Goal: Information Seeking & Learning: Learn about a topic

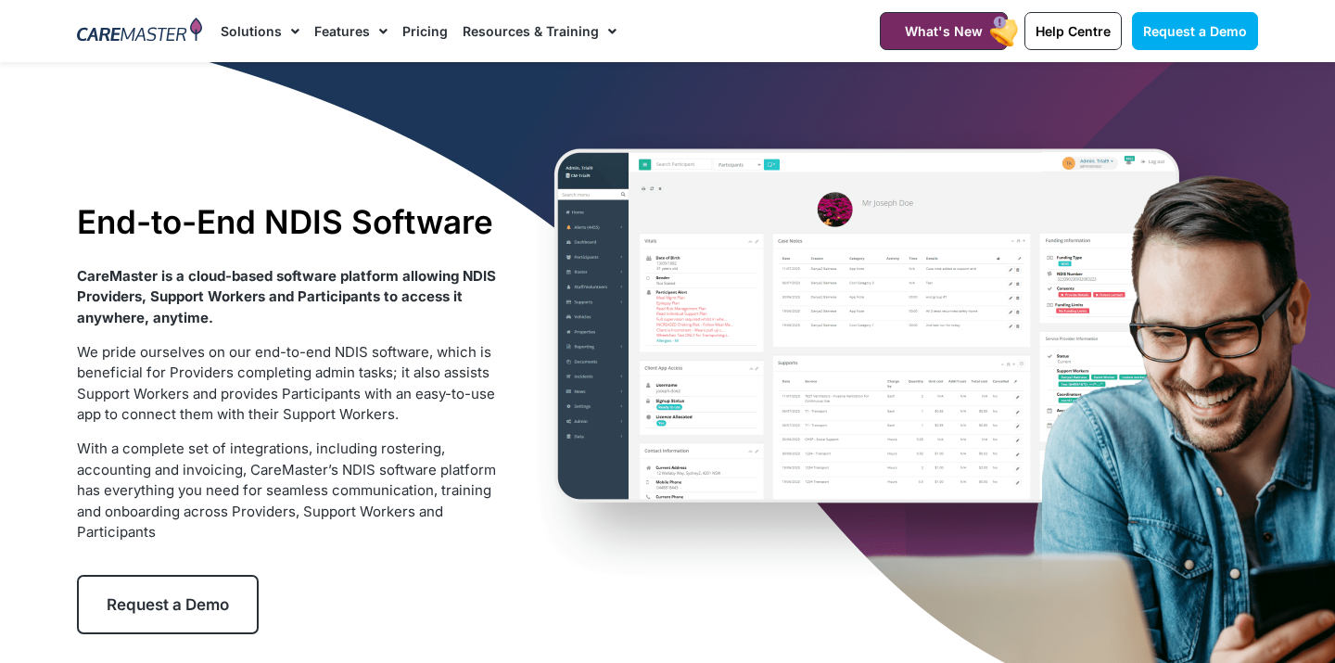
click at [112, 18] on img at bounding box center [139, 32] width 125 height 28
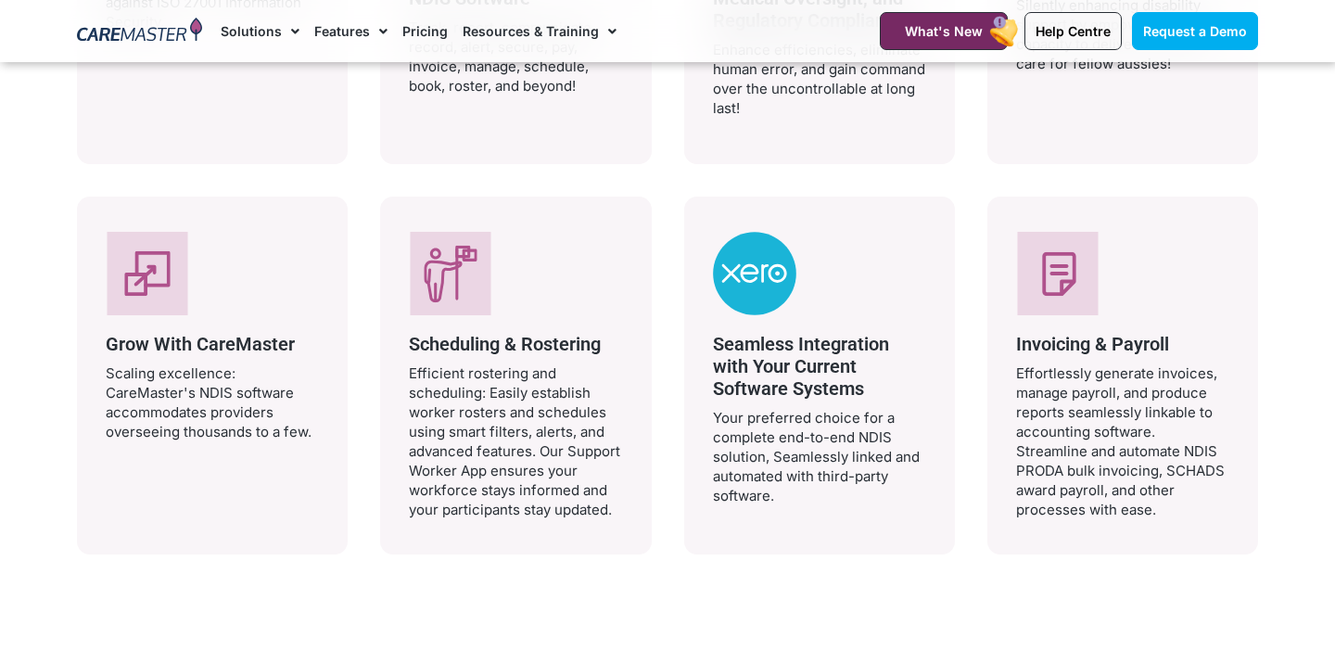
scroll to position [4068, 0]
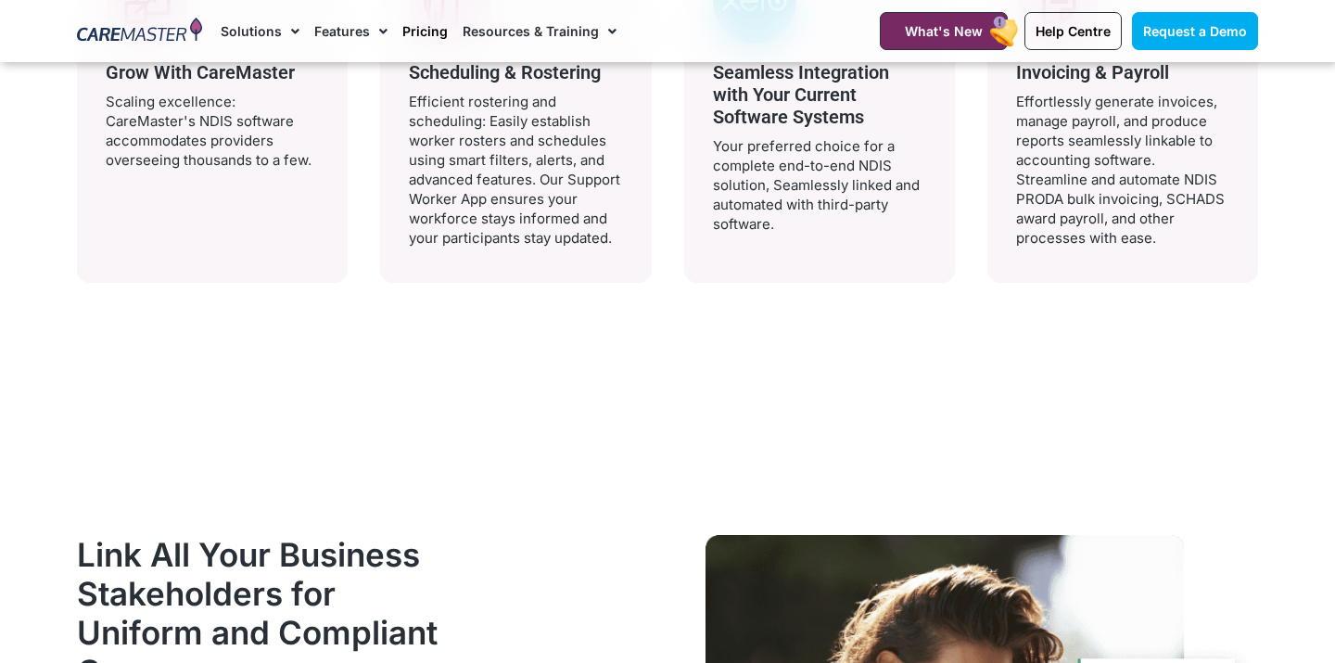
click at [422, 33] on link "Pricing" at bounding box center [424, 31] width 45 height 62
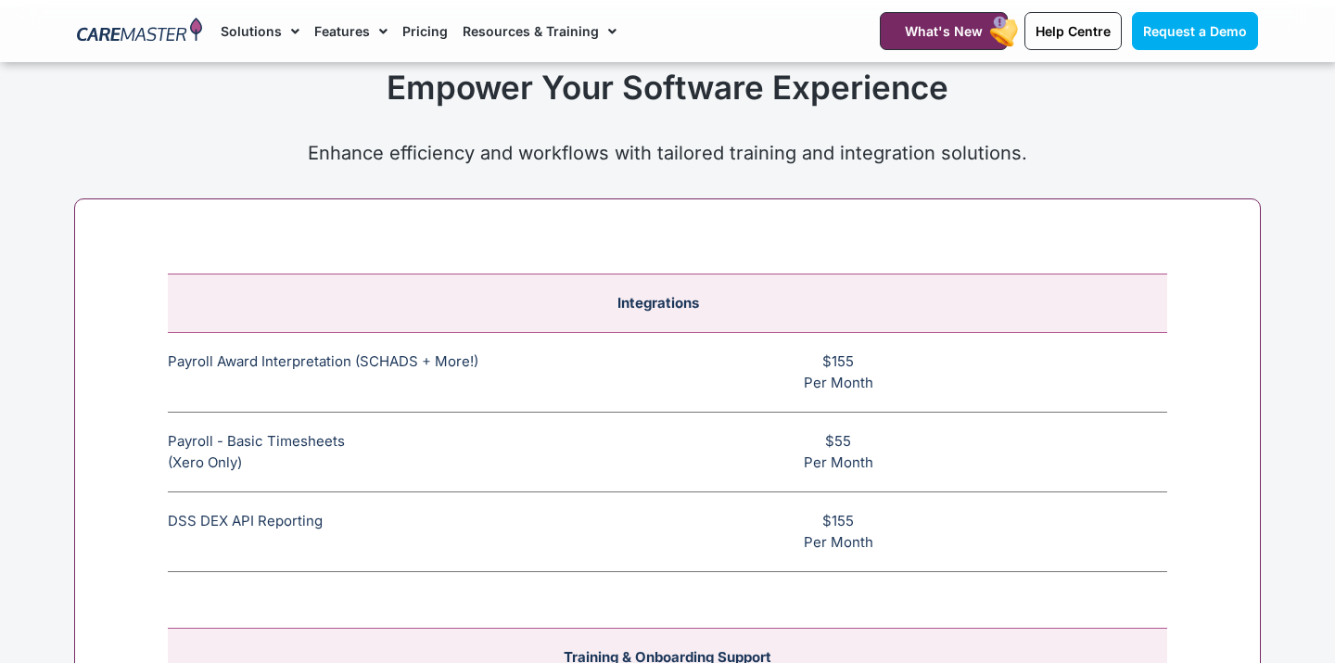
scroll to position [6891, 0]
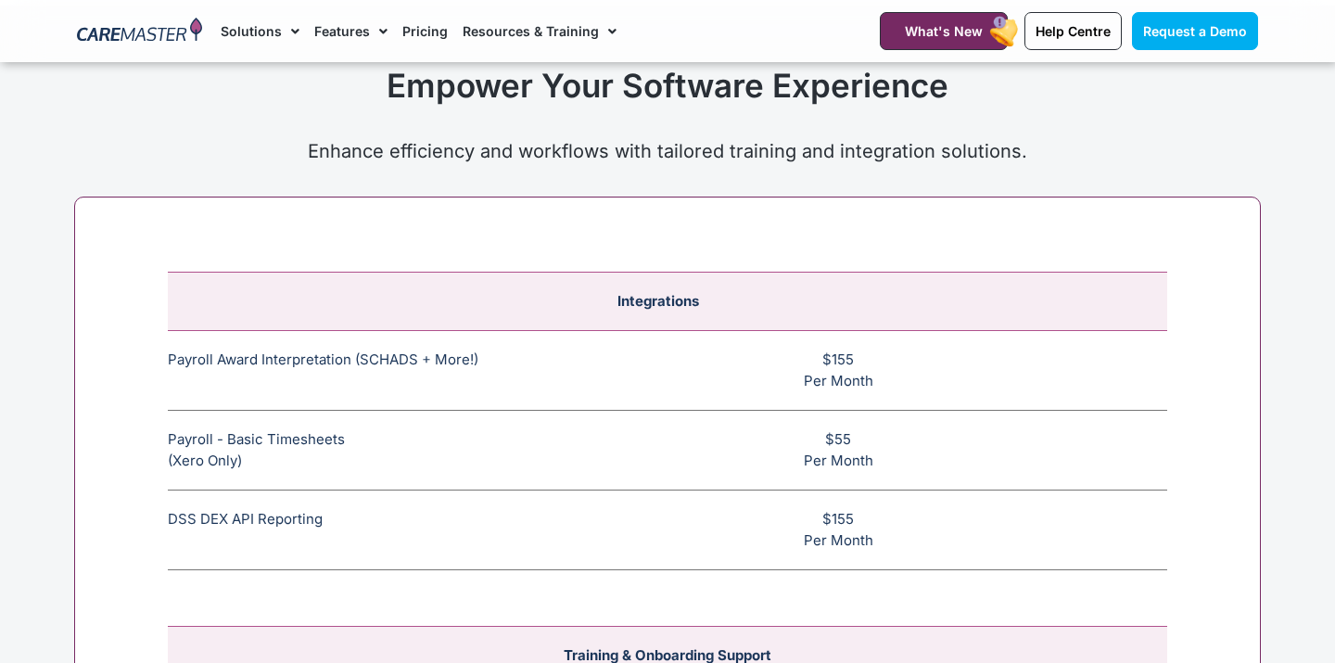
drag, startPoint x: 197, startPoint y: 402, endPoint x: 905, endPoint y: 444, distance: 708.4
click at [905, 444] on tr "Payroll - Basic Timesheets (Xero Only) The basic payroll feature allows timeshe…" at bounding box center [667, 451] width 999 height 80
click at [904, 443] on td "$55 Per Month" at bounding box center [847, 451] width 640 height 80
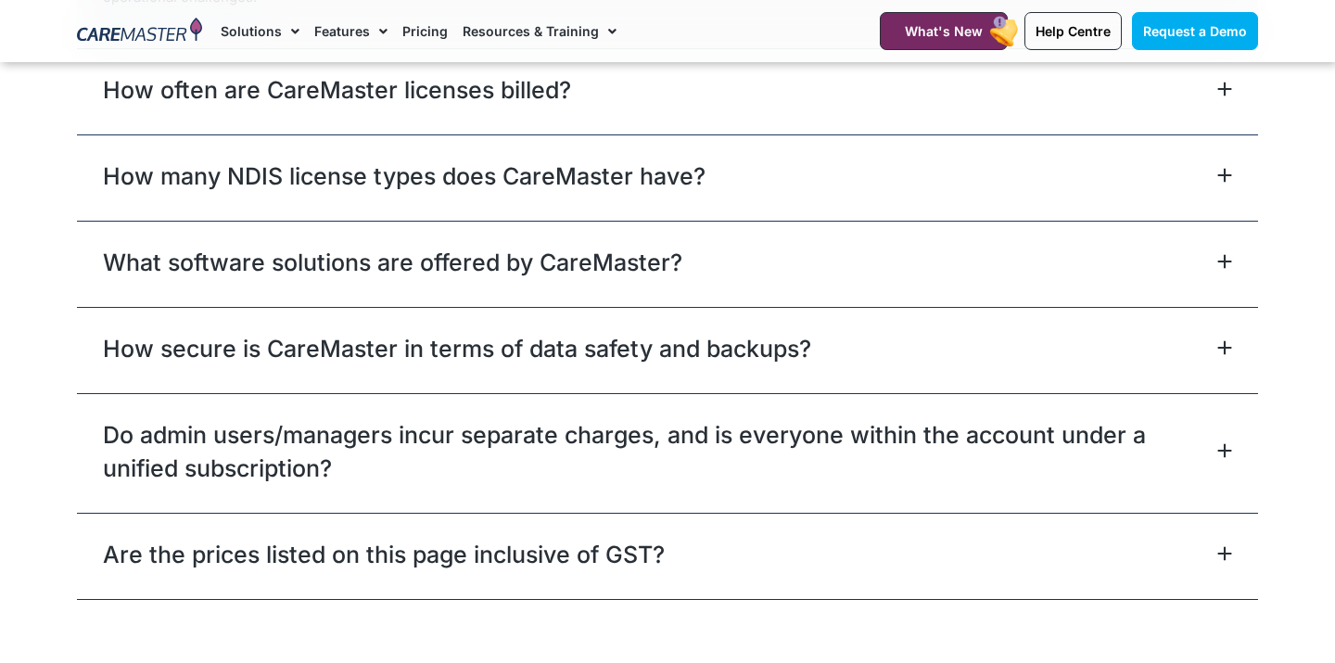
scroll to position [8434, 0]
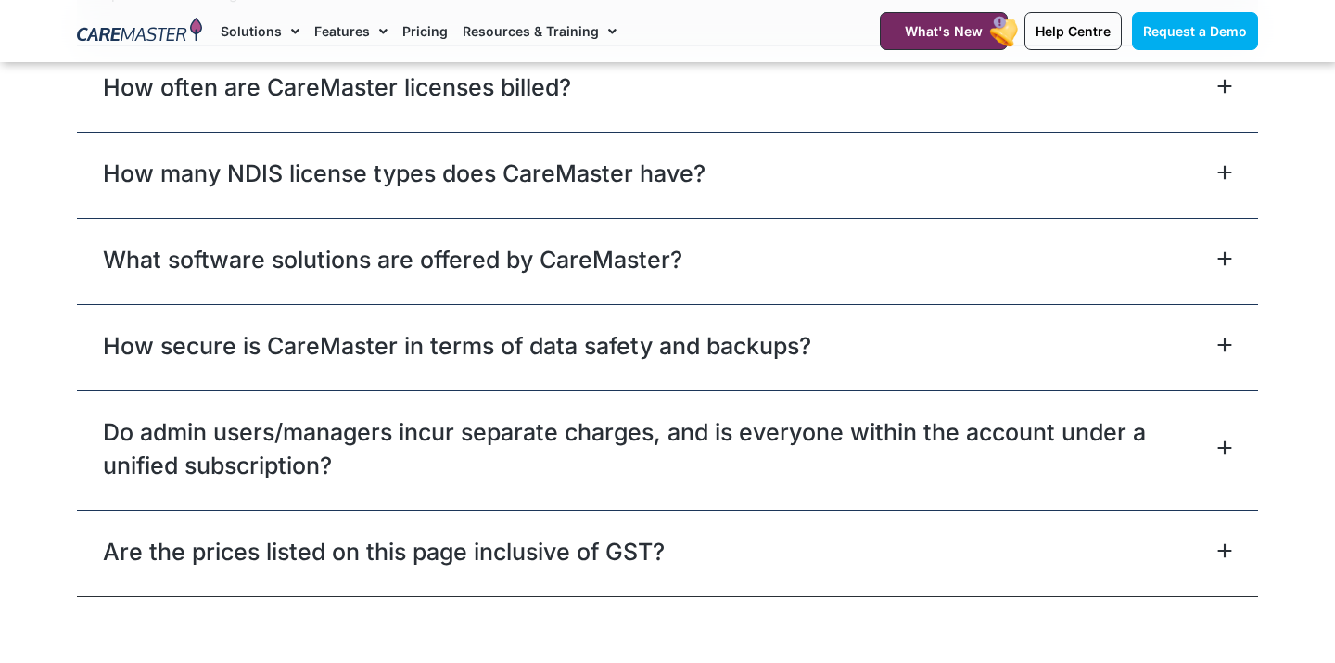
click at [830, 304] on div "How secure is CareMaster in terms of data safety and backups?" at bounding box center [667, 347] width 1181 height 86
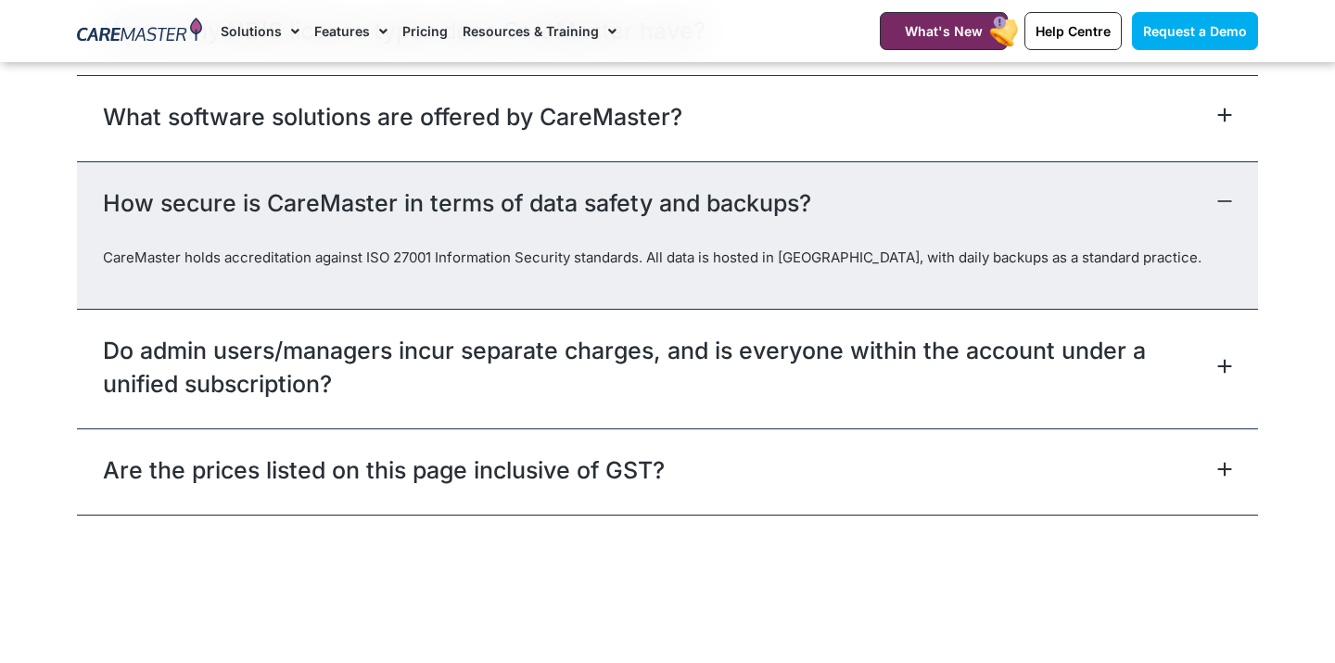
click at [784, 186] on link "How secure is CareMaster in terms of data safety and backups?" at bounding box center [457, 202] width 708 height 33
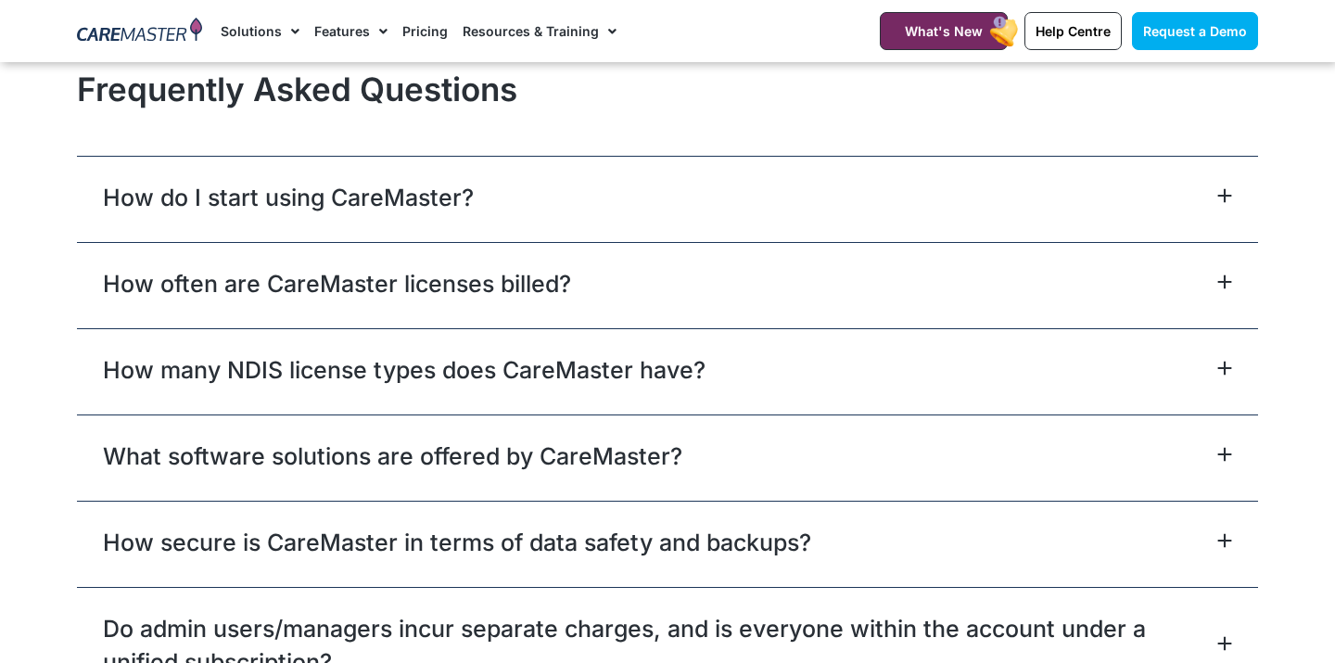
scroll to position [8078, 0]
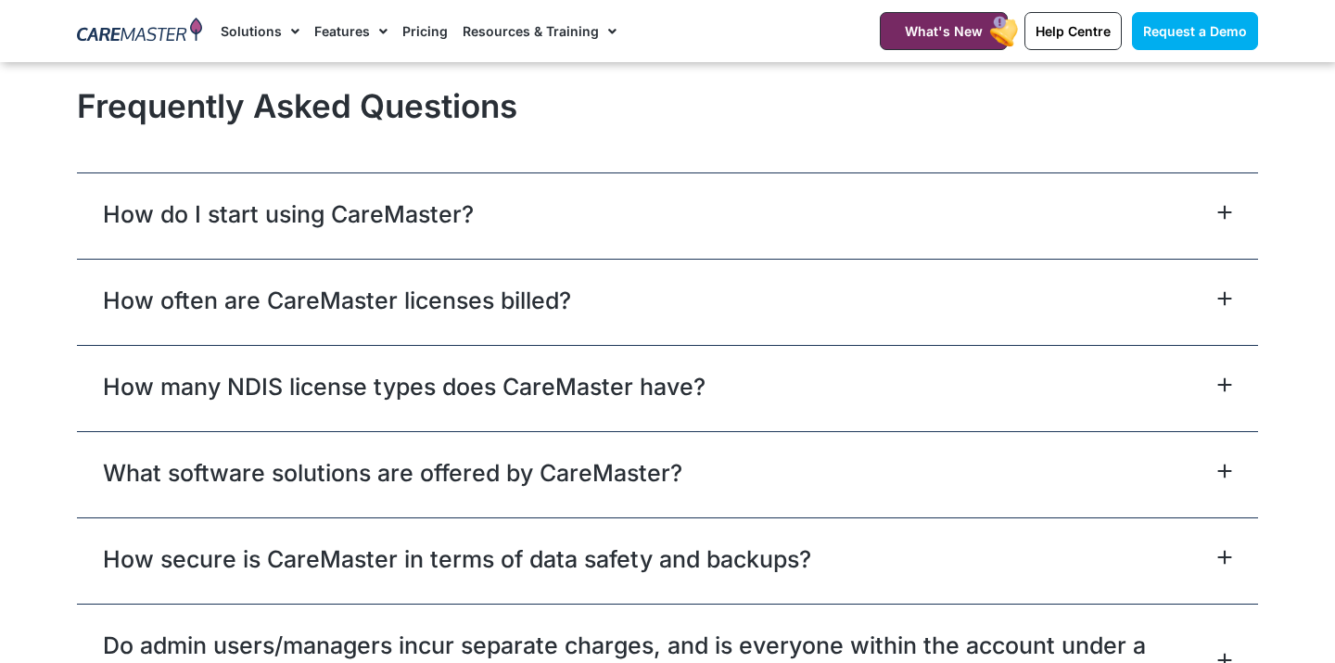
click at [613, 370] on link "How many NDIS license types does CareMaster have?" at bounding box center [404, 386] width 602 height 33
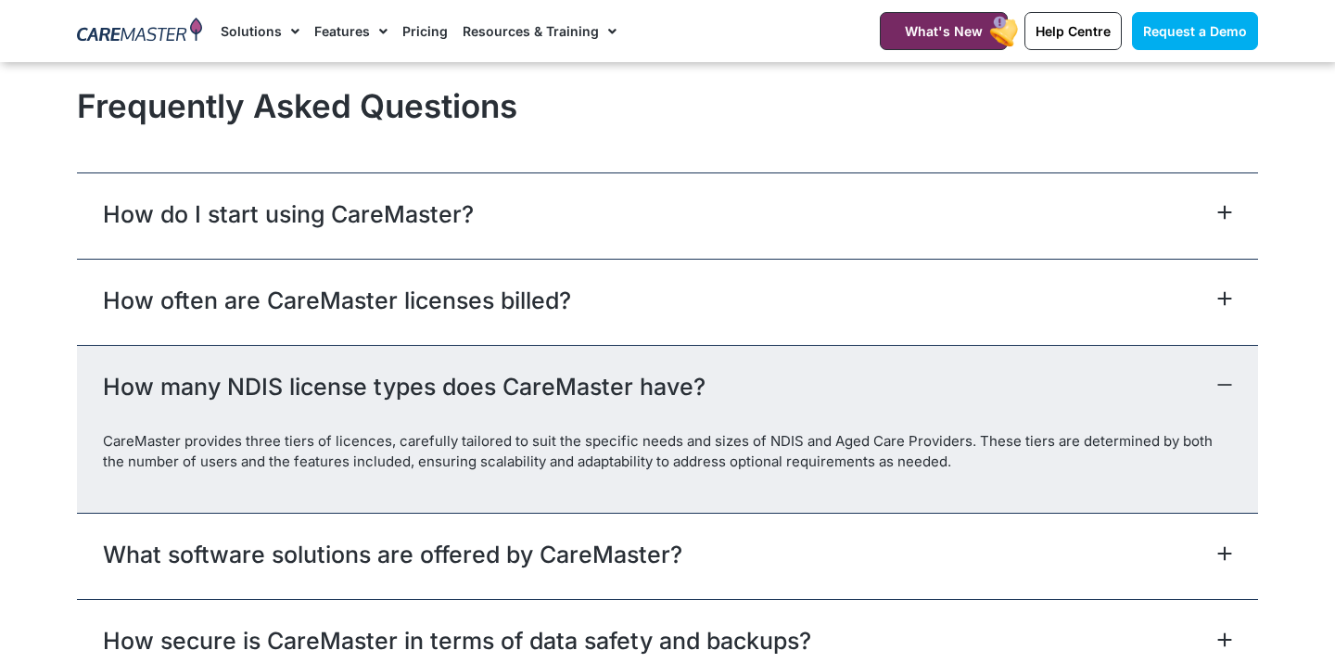
click at [608, 370] on link "How many NDIS license types does CareMaster have?" at bounding box center [404, 386] width 602 height 33
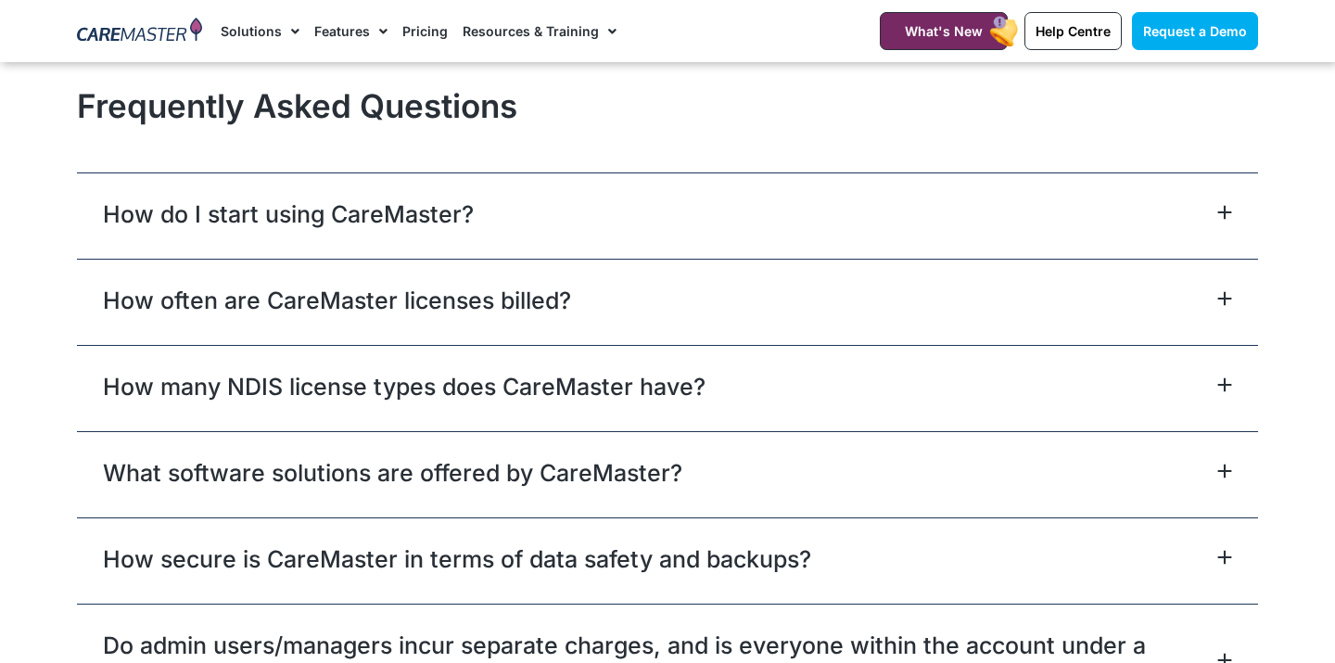
click at [570, 263] on div "How often are CareMaster licenses billed?" at bounding box center [667, 302] width 1181 height 86
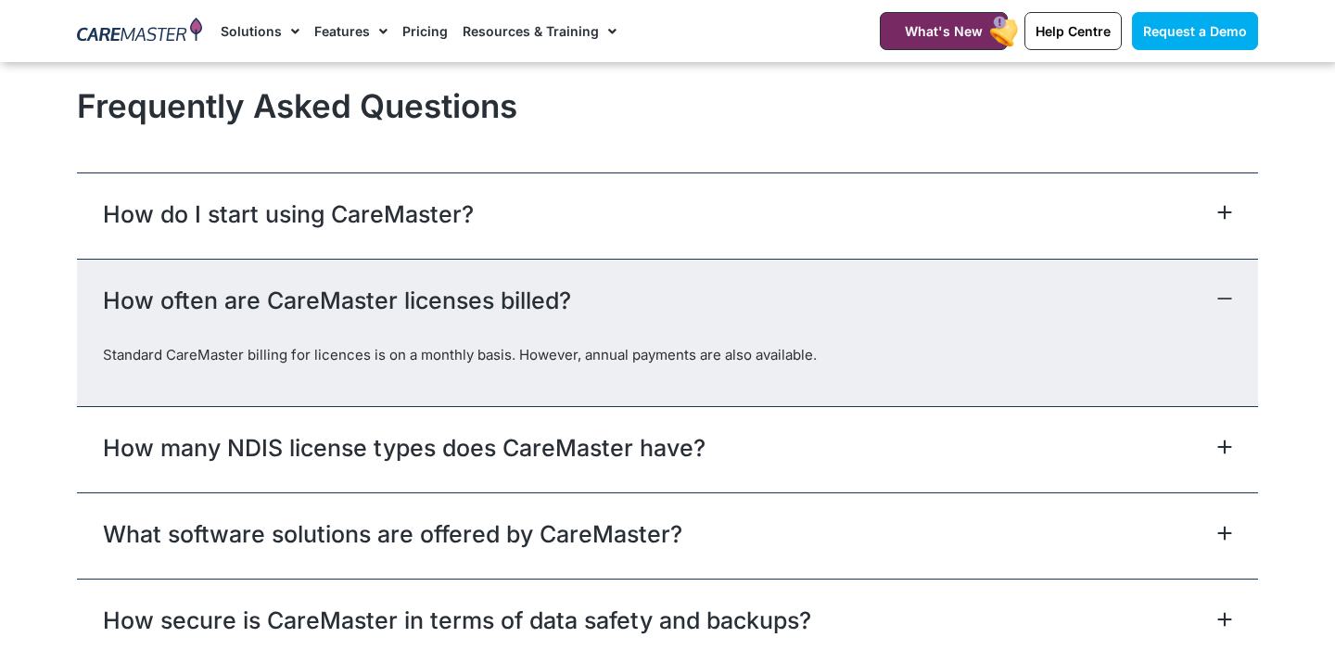
click at [570, 261] on div "How often are CareMaster licenses billed?" at bounding box center [667, 302] width 1181 height 86
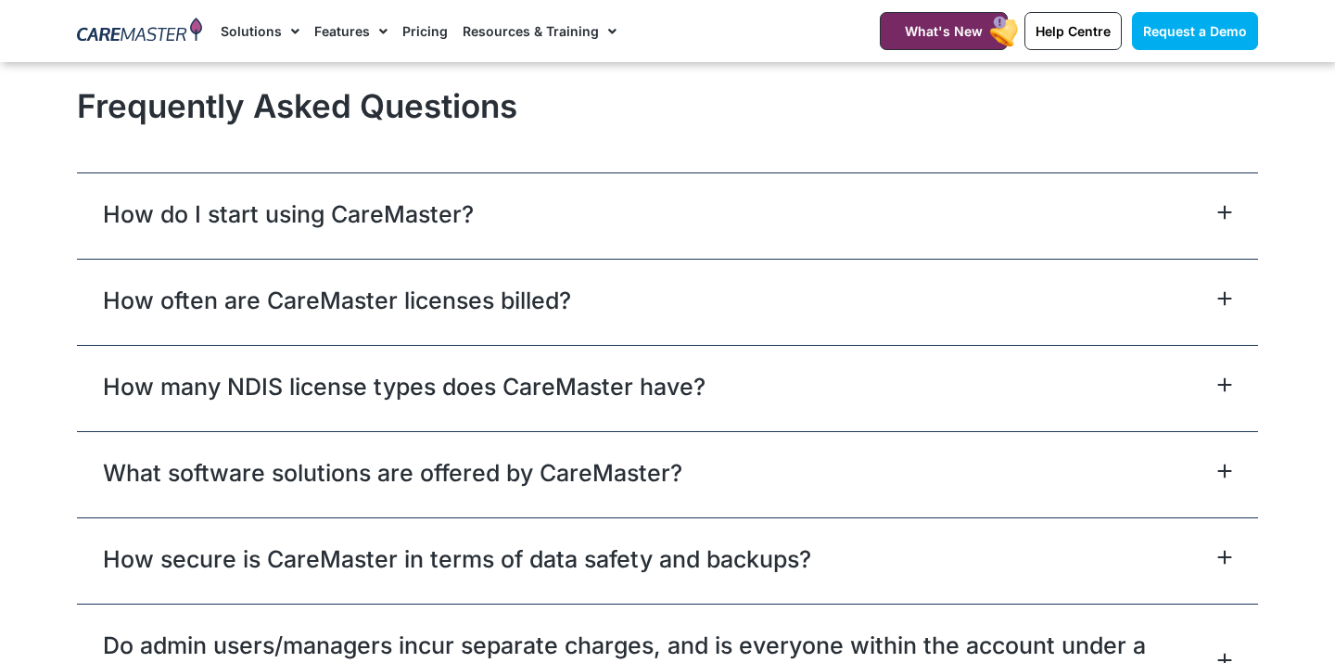
click at [566, 172] on div "How do I start using CareMaster?" at bounding box center [667, 215] width 1181 height 86
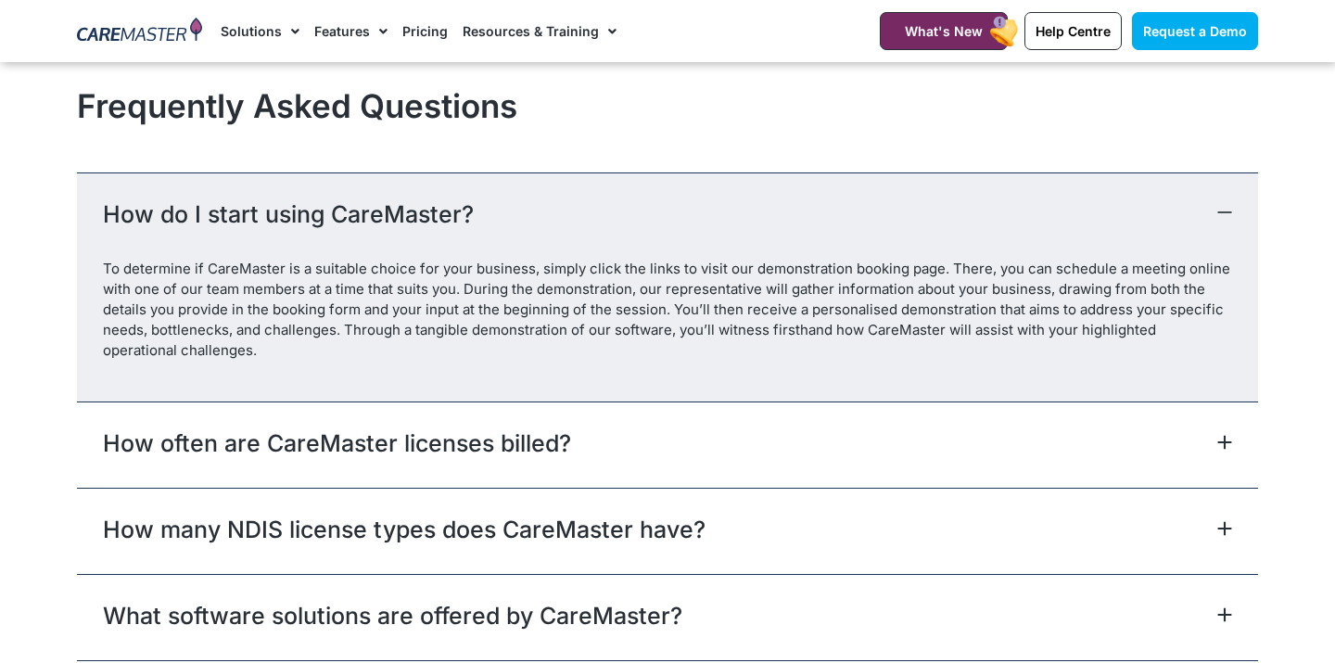
click at [566, 172] on div "How do I start using CareMaster?" at bounding box center [667, 215] width 1181 height 86
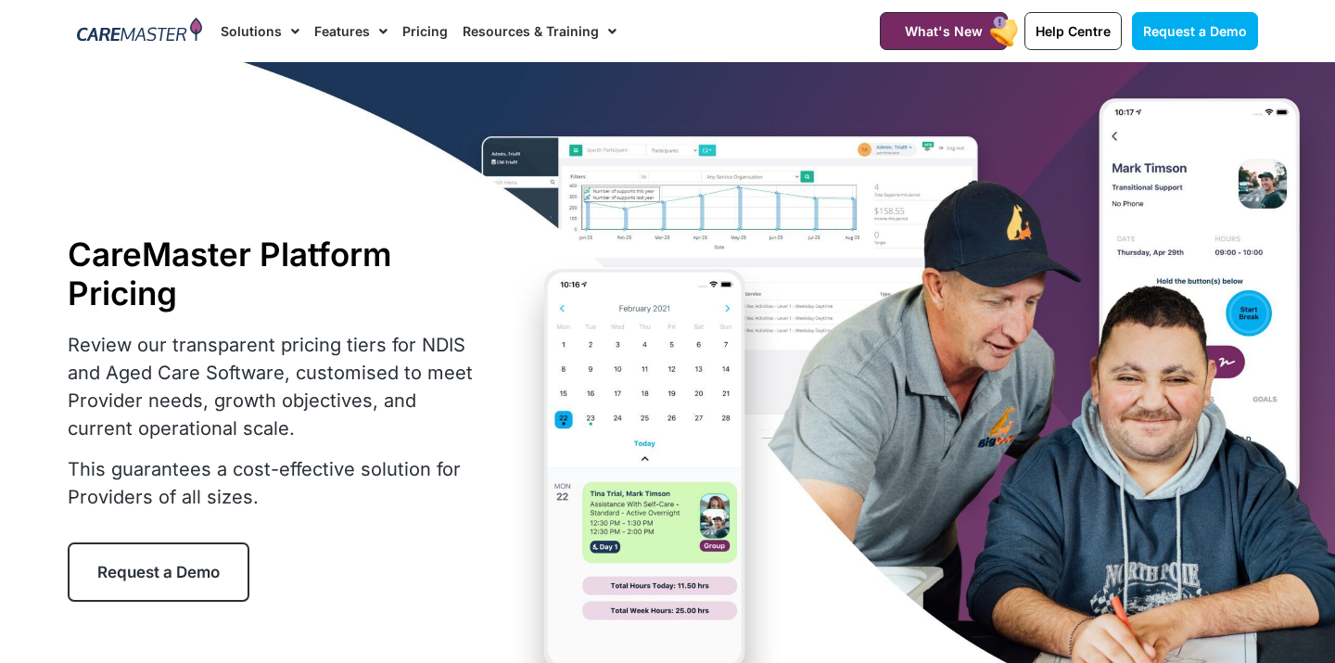
scroll to position [0, 0]
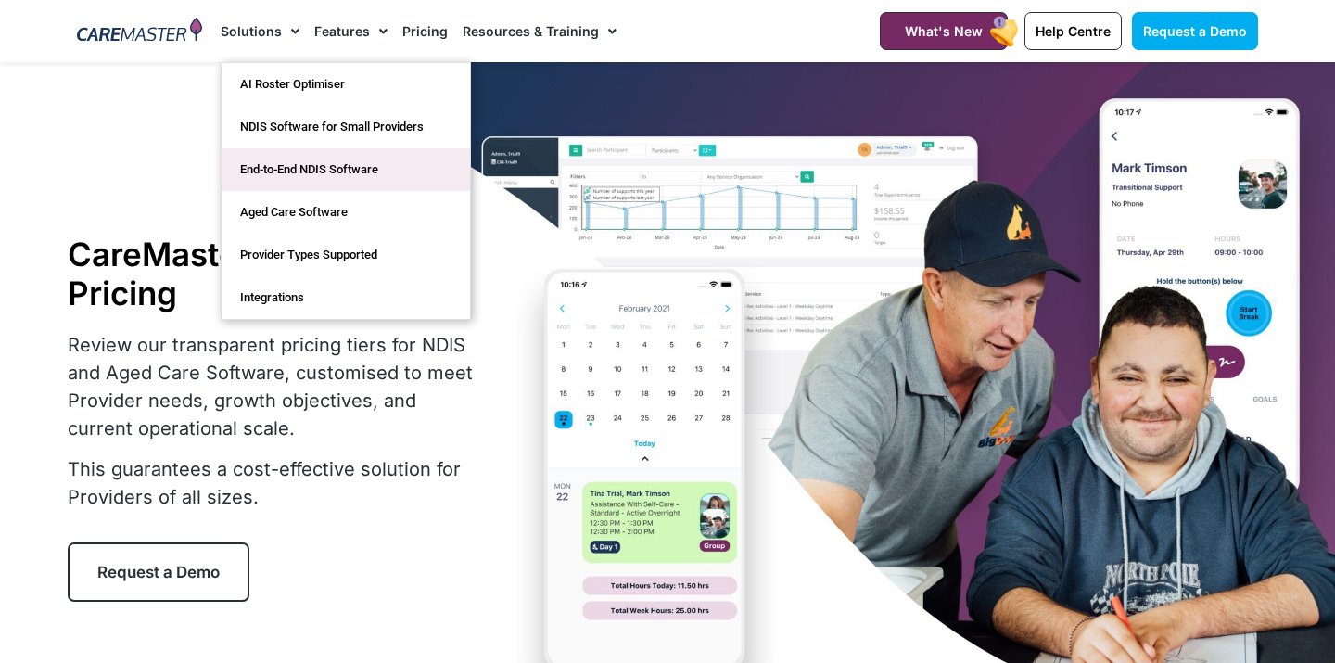
click at [277, 170] on link "End-to-End NDIS Software" at bounding box center [346, 169] width 248 height 43
